Goal: Navigation & Orientation: Find specific page/section

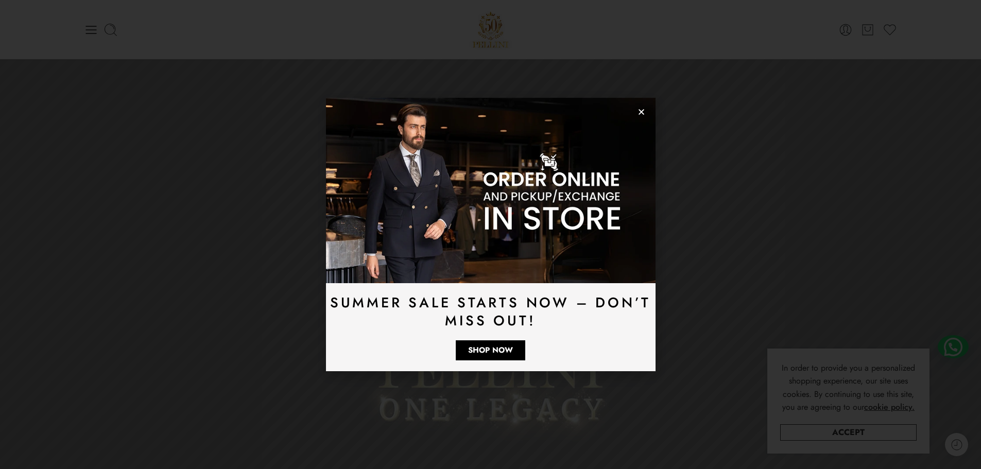
click at [642, 113] on use "Close" at bounding box center [641, 112] width 6 height 6
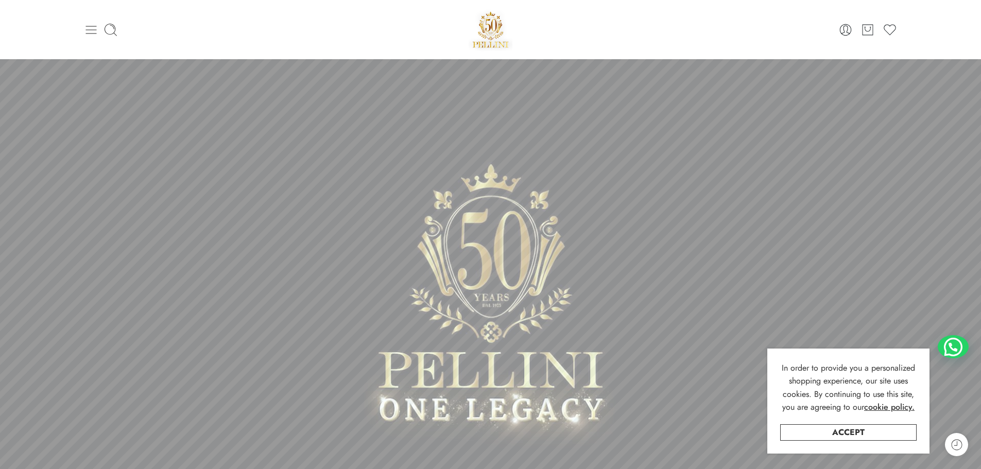
click at [90, 28] on icon at bounding box center [91, 30] width 14 height 14
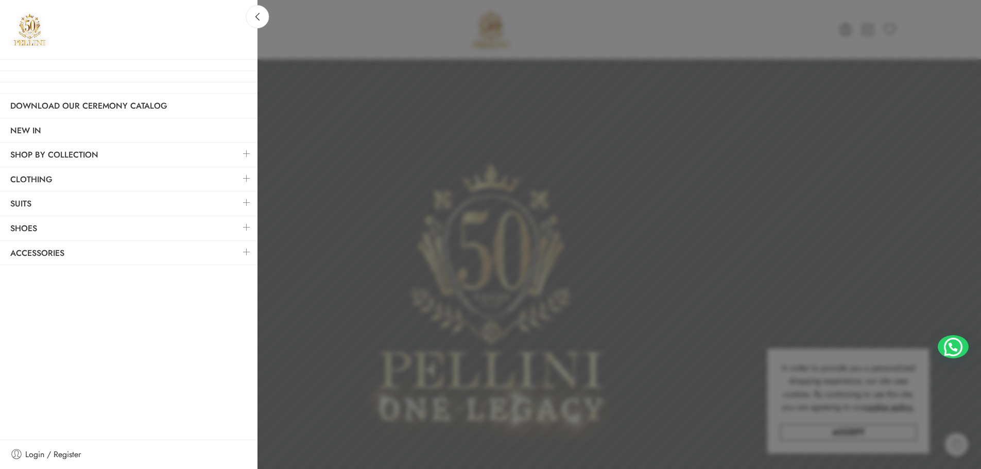
click at [348, 40] on div at bounding box center [490, 234] width 981 height 469
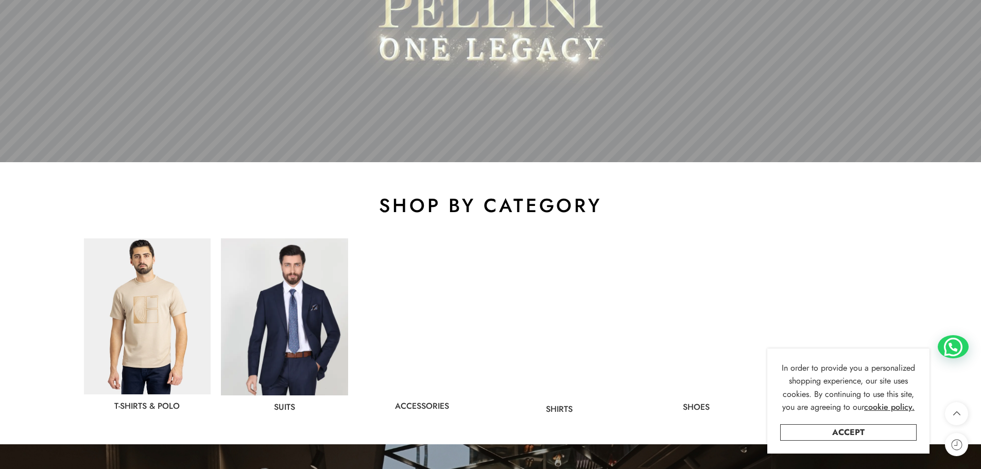
scroll to position [515, 0]
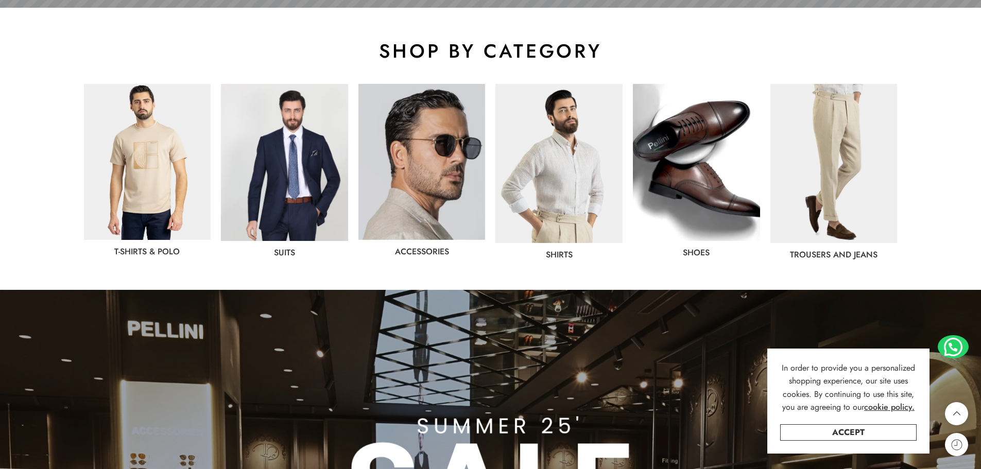
click at [591, 176] on img at bounding box center [558, 163] width 127 height 159
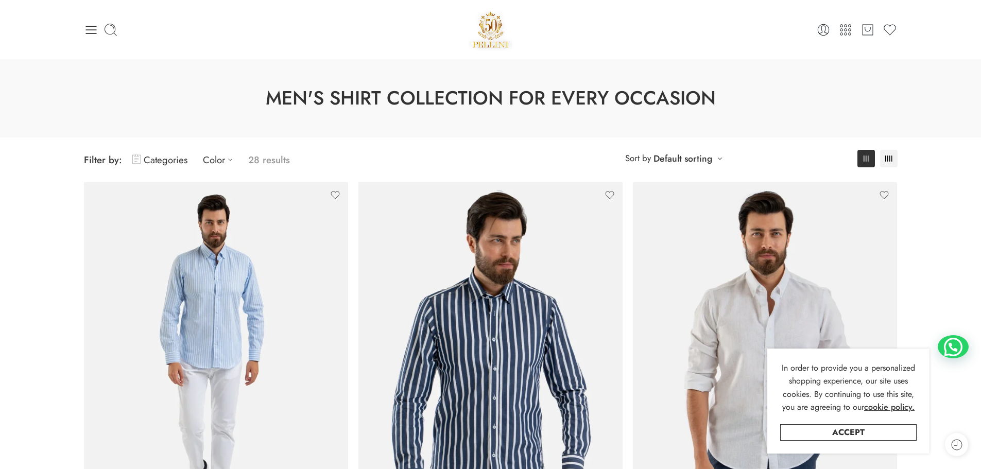
click at [493, 22] on img at bounding box center [491, 30] width 44 height 44
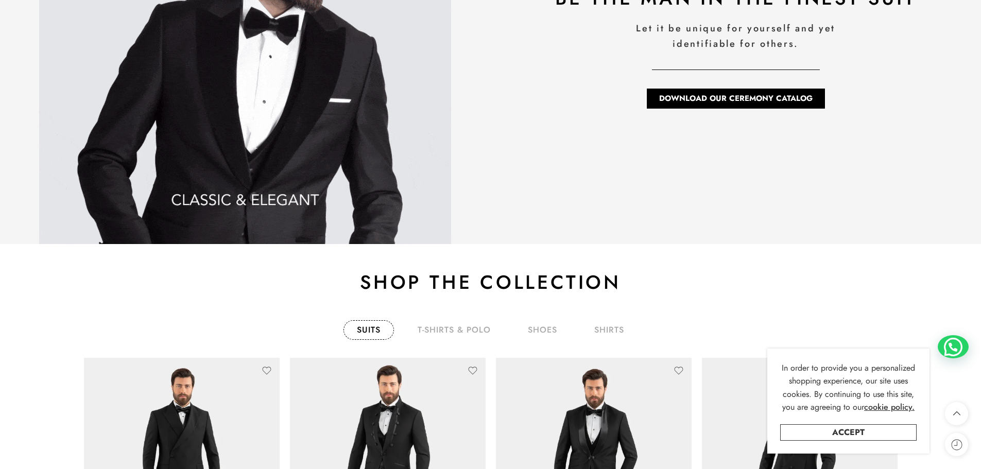
scroll to position [1957, 0]
